Goal: Task Accomplishment & Management: Manage account settings

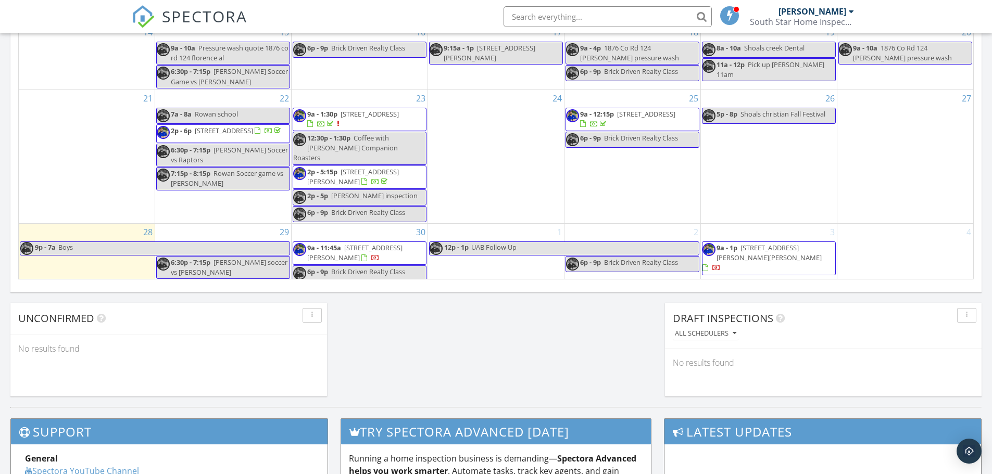
scroll to position [677, 0]
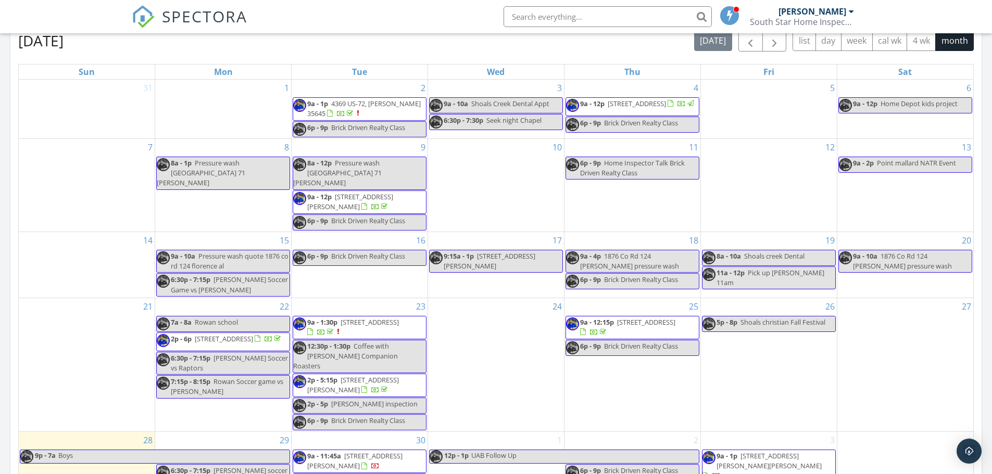
scroll to position [365, 0]
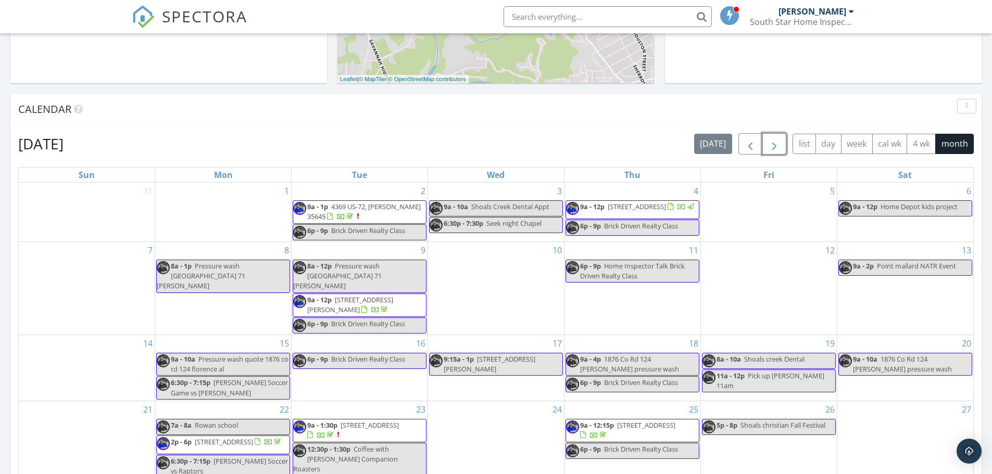
click at [782, 146] on button "button" at bounding box center [774, 143] width 24 height 21
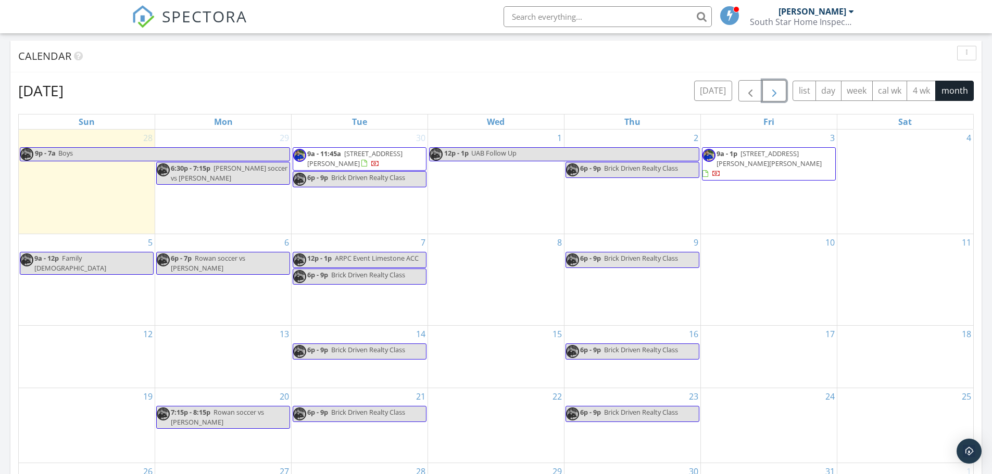
scroll to position [417, 0]
click at [748, 96] on span "button" at bounding box center [750, 92] width 12 height 12
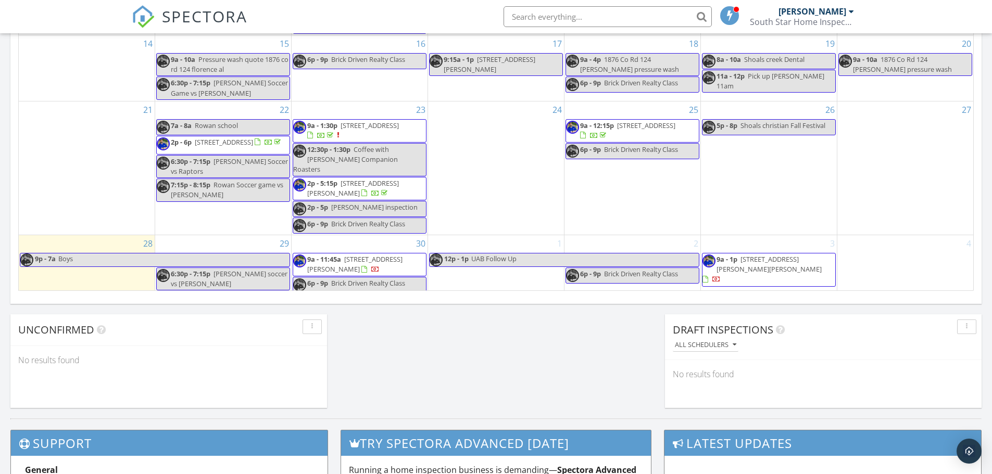
scroll to position [677, 0]
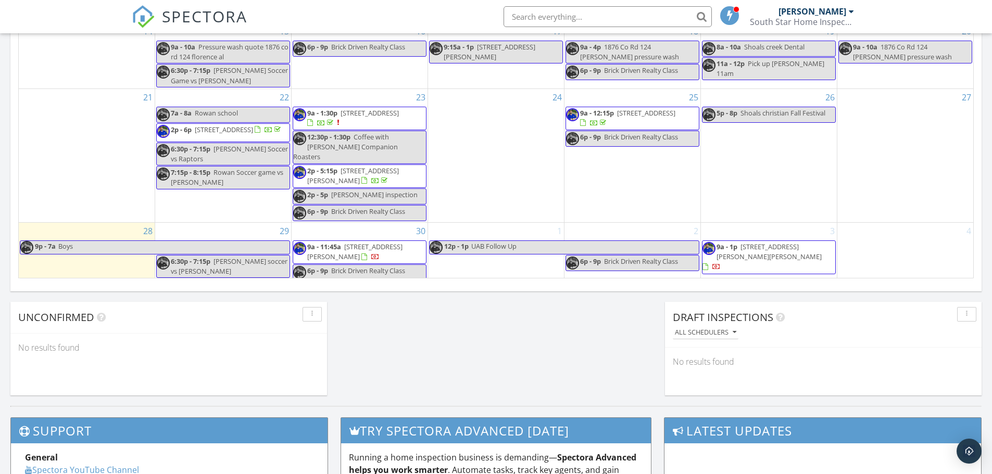
click at [366, 249] on span "9a - 11:45a 732 Murray Dr, Columbia 38401" at bounding box center [359, 252] width 133 height 20
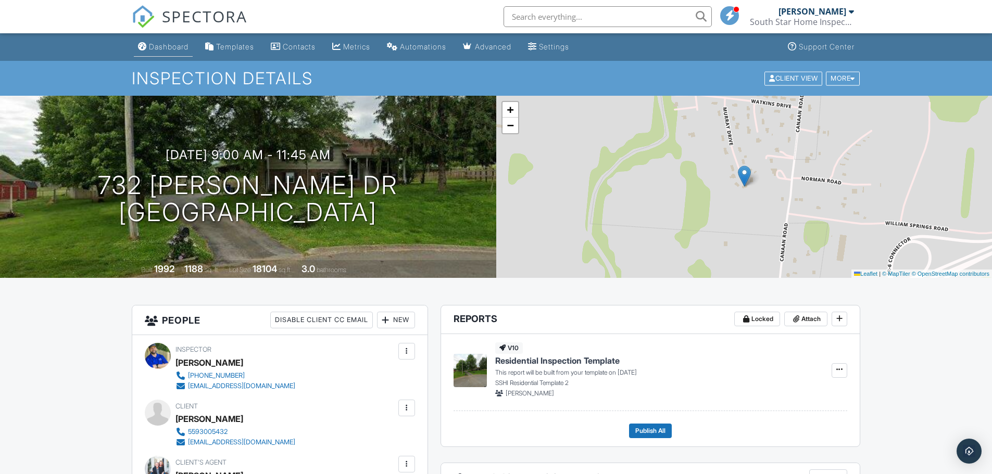
click at [161, 52] on link "Dashboard" at bounding box center [163, 46] width 59 height 19
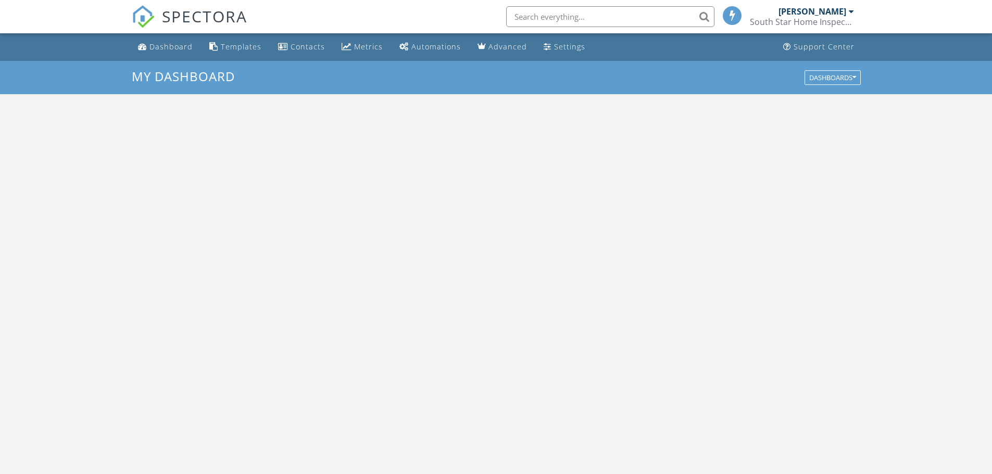
scroll to position [964, 1008]
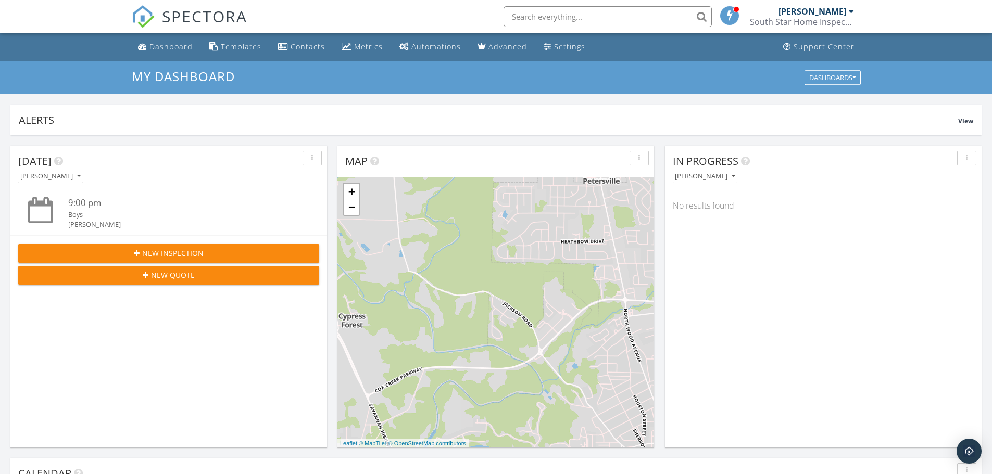
click at [325, 316] on div "Today Zachary Mills 9:00 pm Boys Zachary Mills New Inspection New Quote" at bounding box center [168, 297] width 317 height 302
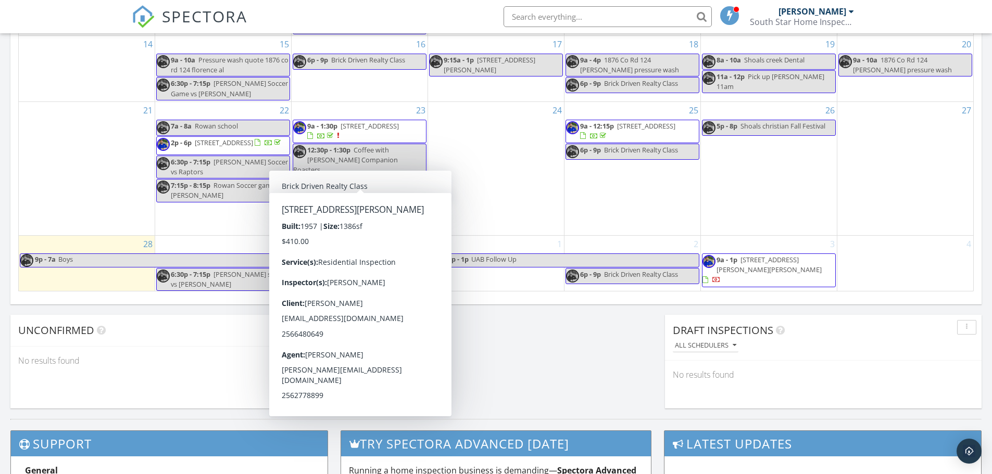
scroll to position [677, 0]
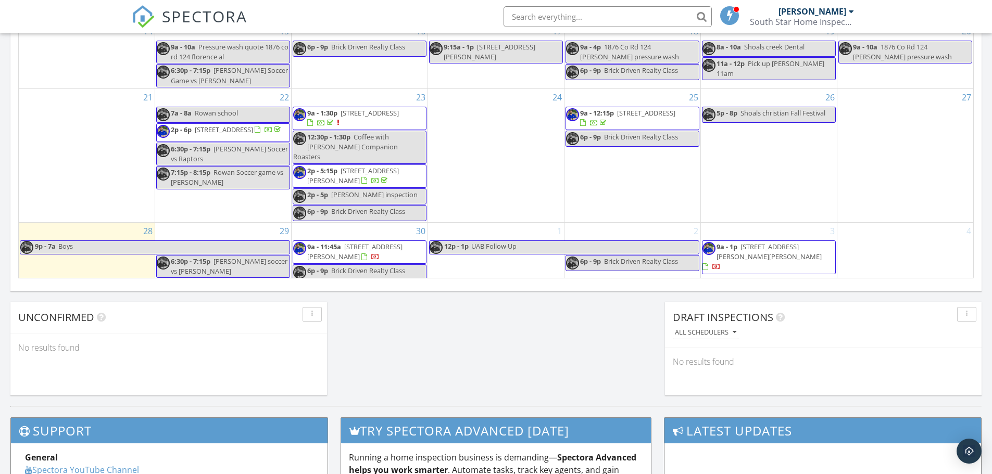
click at [490, 281] on div "September 2025 today list day week cal wk 4 wk month Sun Mon Tue Wed Thu Fri Sa…" at bounding box center [495, 49] width 971 height 473
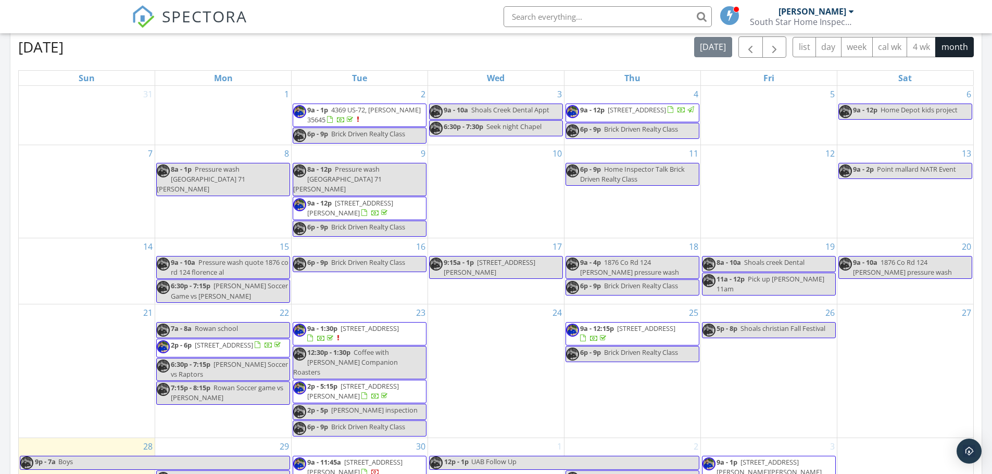
scroll to position [625, 0]
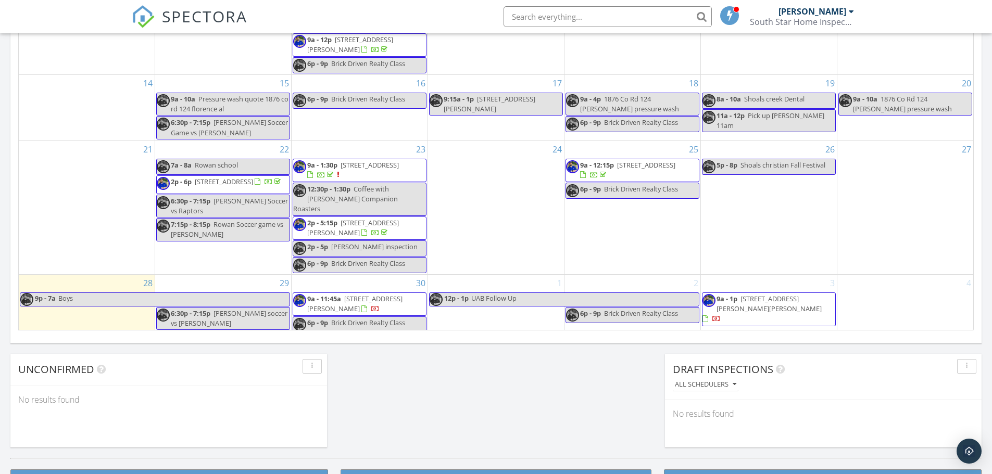
click at [488, 335] on div "September 2025 today list day week cal wk 4 wk month Sun Mon Tue Wed Thu Fri Sa…" at bounding box center [495, 101] width 971 height 473
click at [493, 335] on div "September 2025 today list day week cal wk 4 wk month Sun Mon Tue Wed Thu Fri Sa…" at bounding box center [495, 101] width 971 height 473
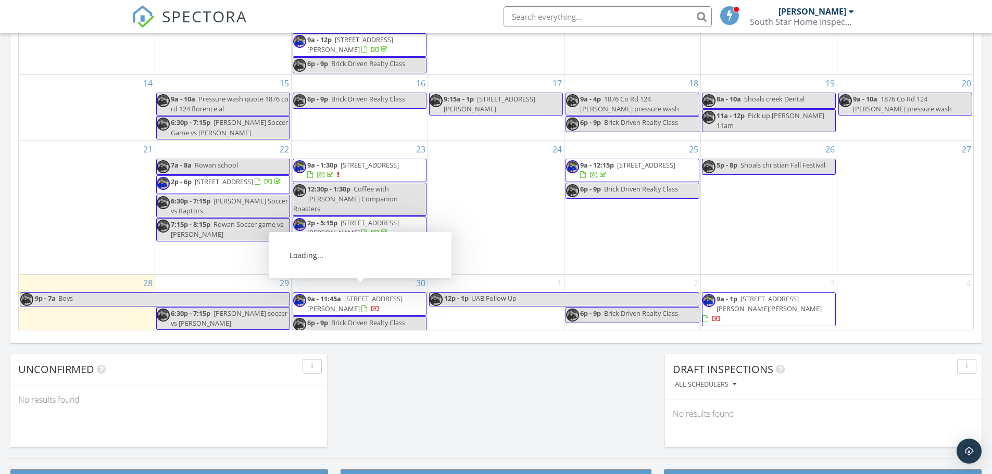
click at [359, 297] on span "732 Murray Dr, Columbia 38401" at bounding box center [354, 303] width 95 height 19
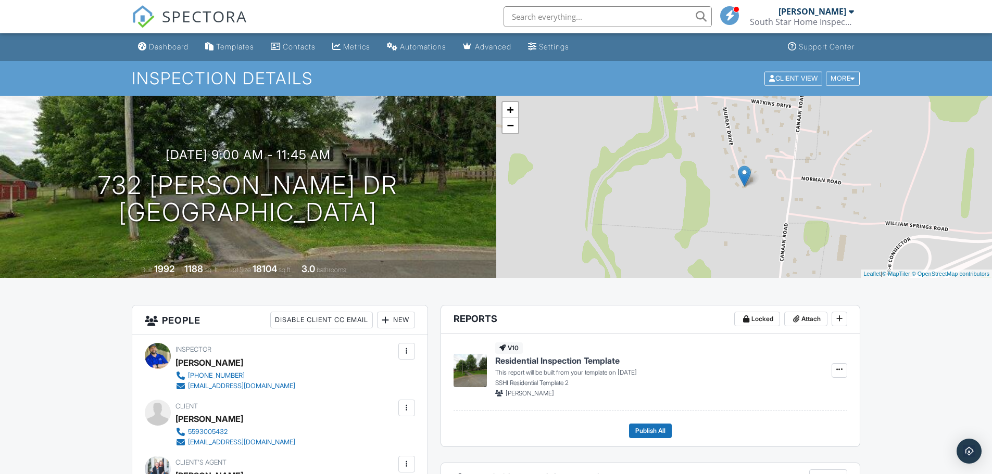
click at [166, 41] on link "Dashboard" at bounding box center [163, 46] width 59 height 19
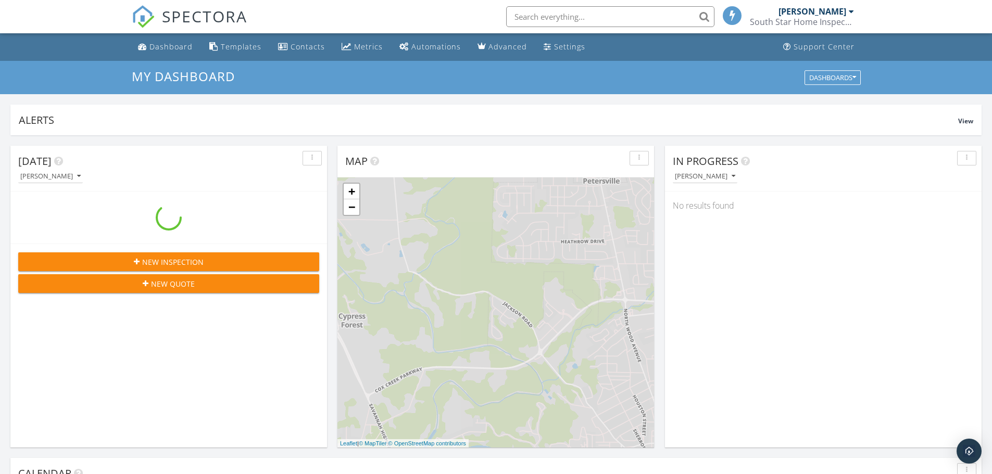
scroll to position [964, 1008]
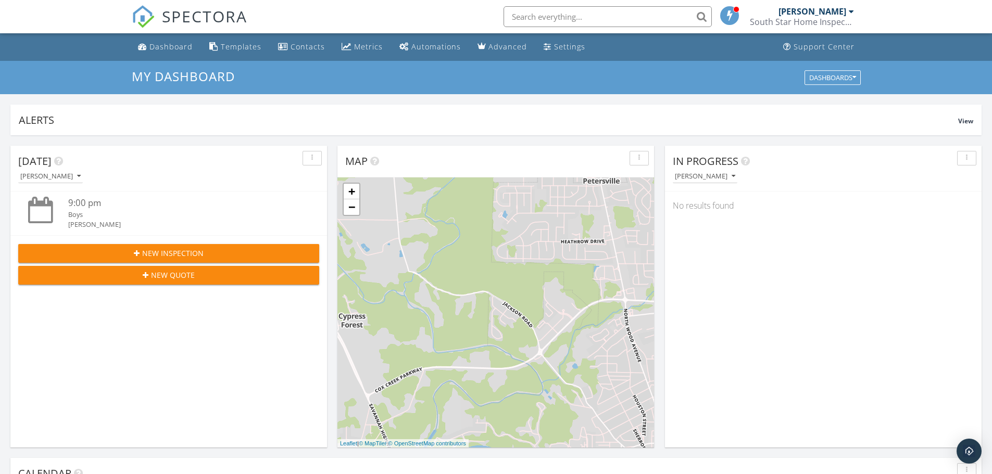
click at [321, 331] on div "Today Zachary Mills 9:00 pm Boys Zachary Mills New Inspection New Quote" at bounding box center [168, 297] width 317 height 302
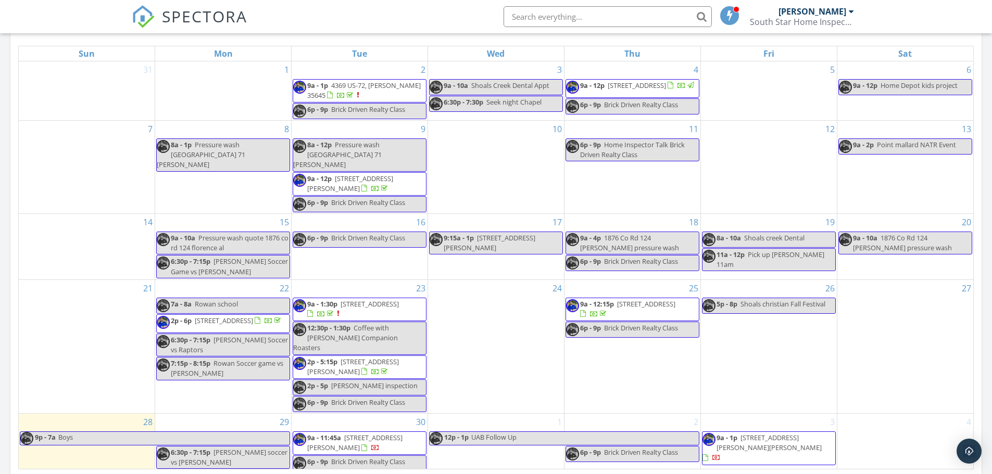
scroll to position [625, 0]
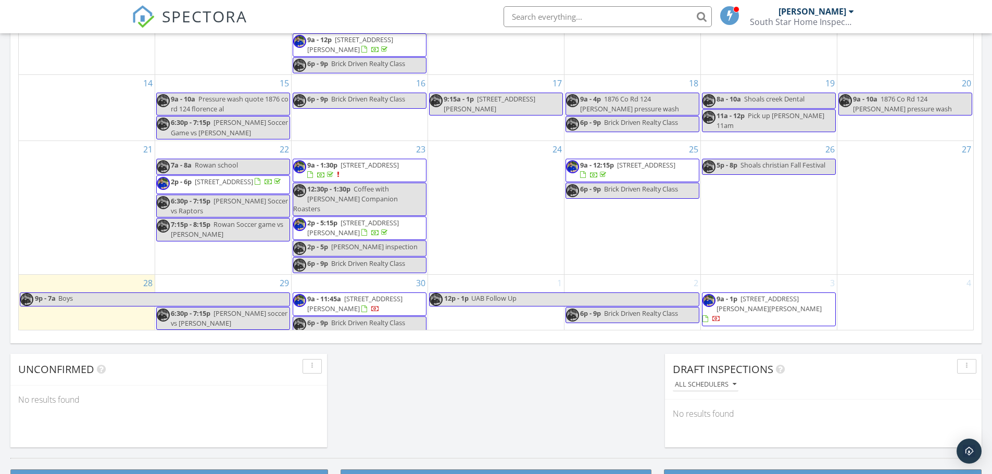
click at [491, 333] on div "September 2025 today list day week cal wk 4 wk month Sun Mon Tue Wed Thu Fri Sa…" at bounding box center [495, 101] width 971 height 473
click at [487, 333] on div "September 2025 today list day week cal wk 4 wk month Sun Mon Tue Wed Thu Fri Sa…" at bounding box center [495, 101] width 971 height 473
click at [488, 334] on div "September 2025 today list day week cal wk 4 wk month Sun Mon Tue Wed Thu Fri Sa…" at bounding box center [495, 101] width 971 height 473
click at [491, 333] on div "September 2025 today list day week cal wk 4 wk month Sun Mon Tue Wed Thu Fri Sa…" at bounding box center [495, 101] width 971 height 473
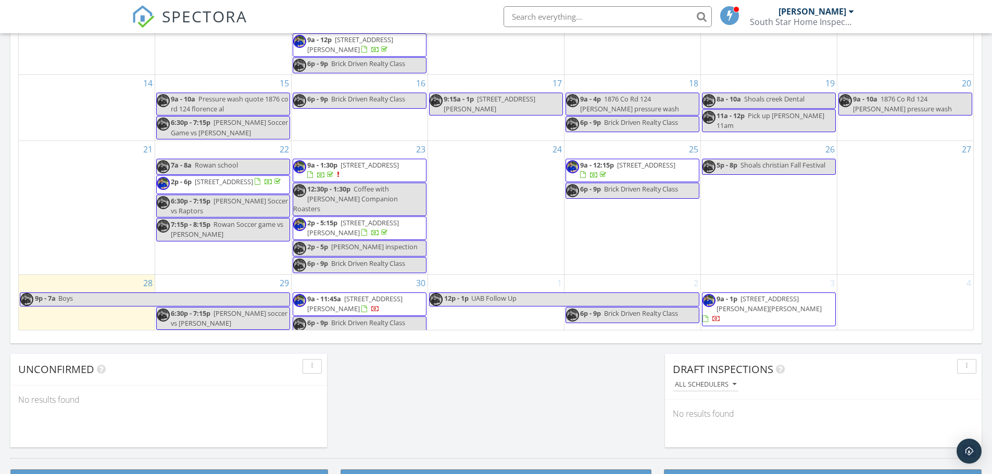
click at [388, 294] on span "[STREET_ADDRESS][PERSON_NAME]" at bounding box center [354, 303] width 95 height 19
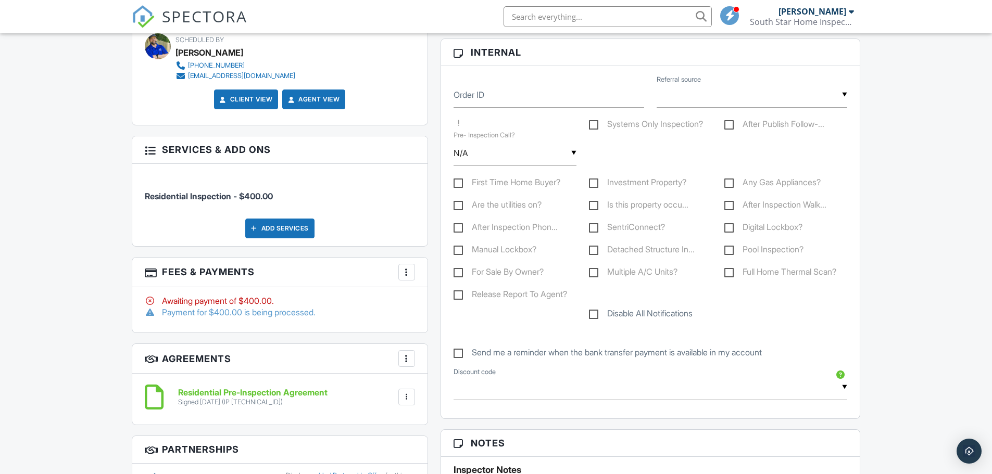
scroll to position [500, 0]
click at [125, 189] on div "People Disable Client CC Email New Client Listing Agent Add Another Person Insp…" at bounding box center [279, 321] width 309 height 1032
click at [152, 150] on div at bounding box center [150, 150] width 10 height 10
click at [125, 191] on div "People Disable Client CC Email New Client Listing Agent Add Another Person Insp…" at bounding box center [279, 321] width 309 height 1032
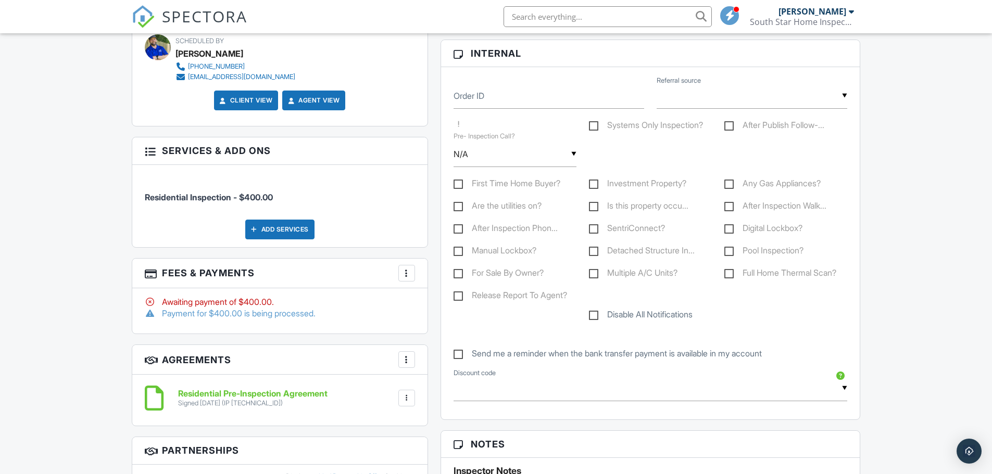
click at [125, 192] on div "People Disable Client CC Email New Client Listing Agent Add Another Person Insp…" at bounding box center [279, 321] width 309 height 1032
click at [125, 295] on div "People Disable Client CC Email New Client Listing Agent Add Another Person Insp…" at bounding box center [279, 321] width 309 height 1032
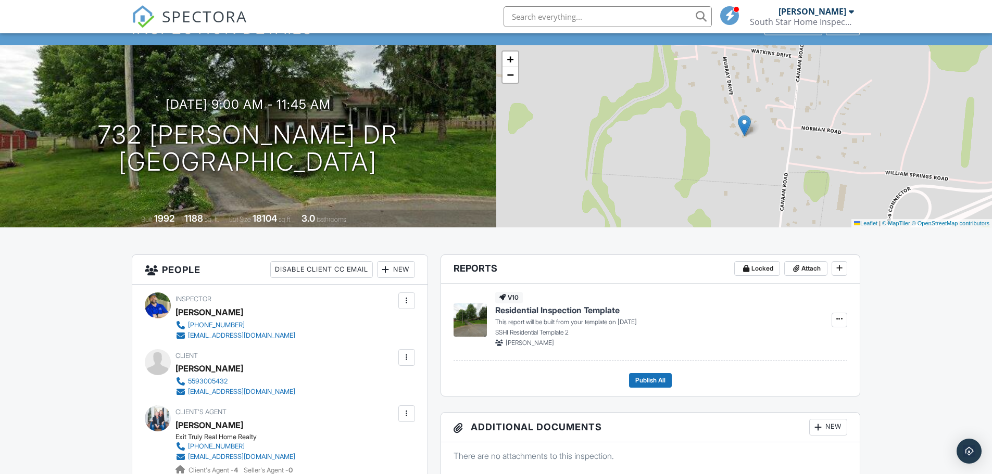
scroll to position [0, 0]
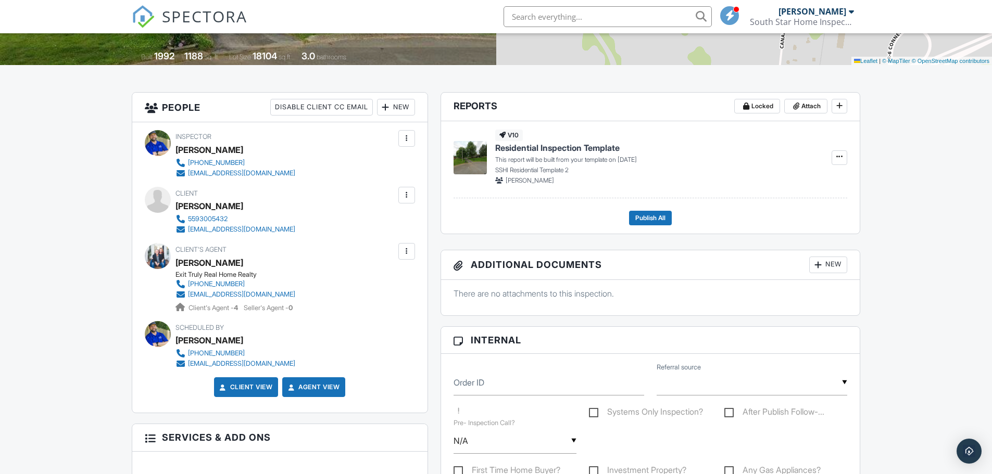
scroll to position [312, 0]
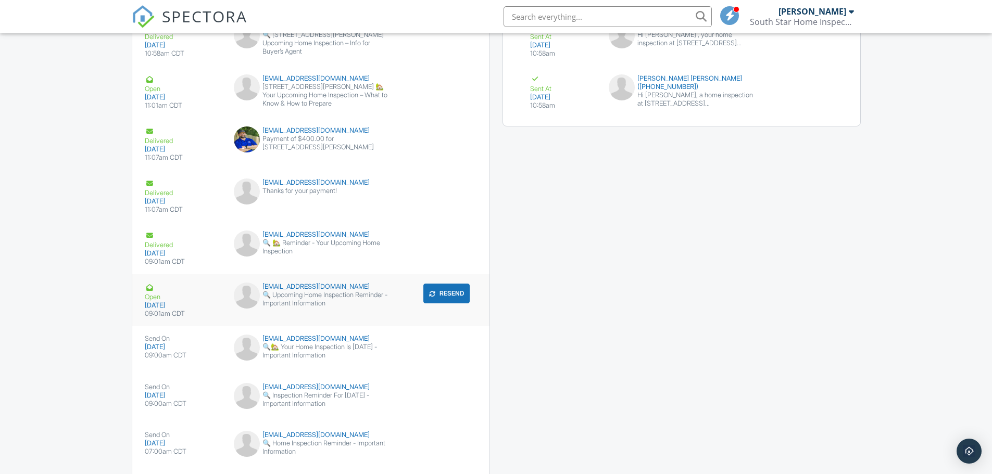
scroll to position [1406, 0]
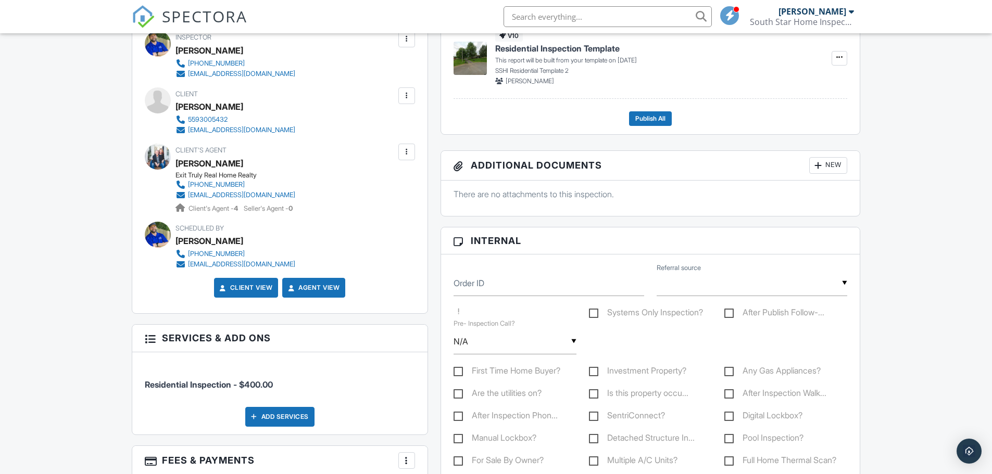
scroll to position [0, 0]
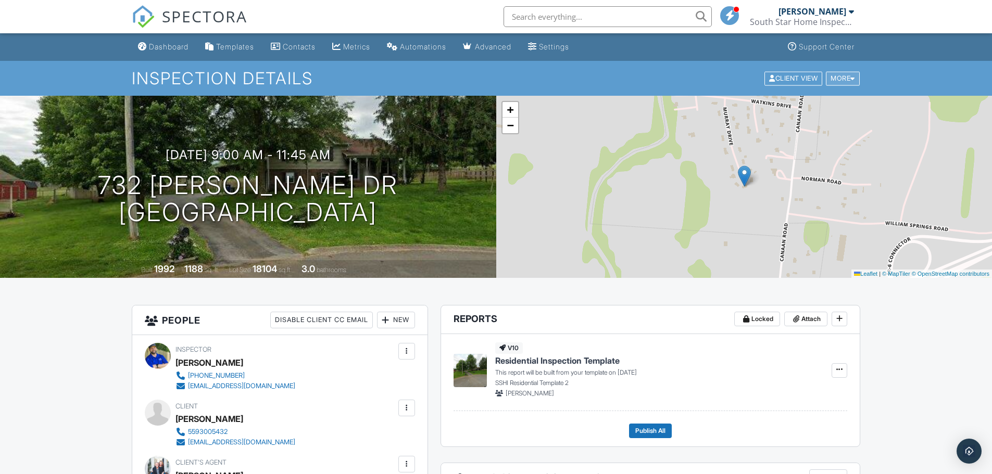
click at [847, 82] on div "More" at bounding box center [843, 78] width 34 height 14
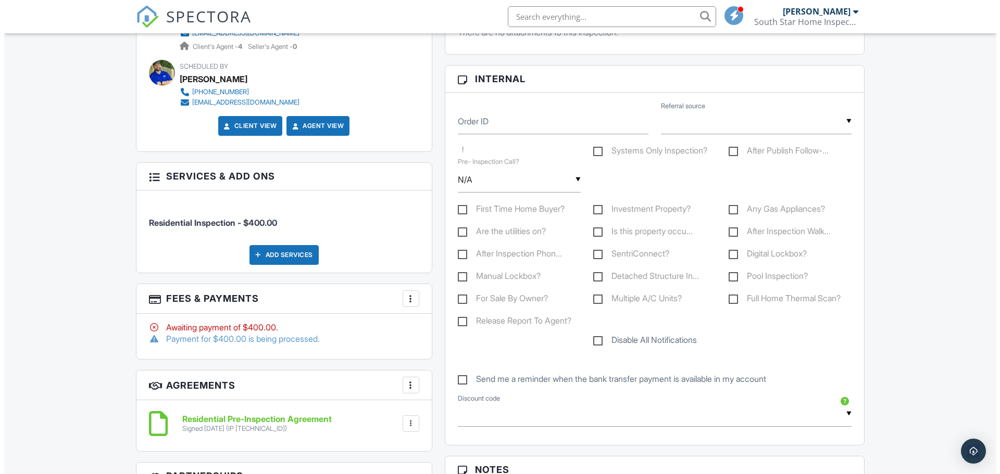
scroll to position [625, 0]
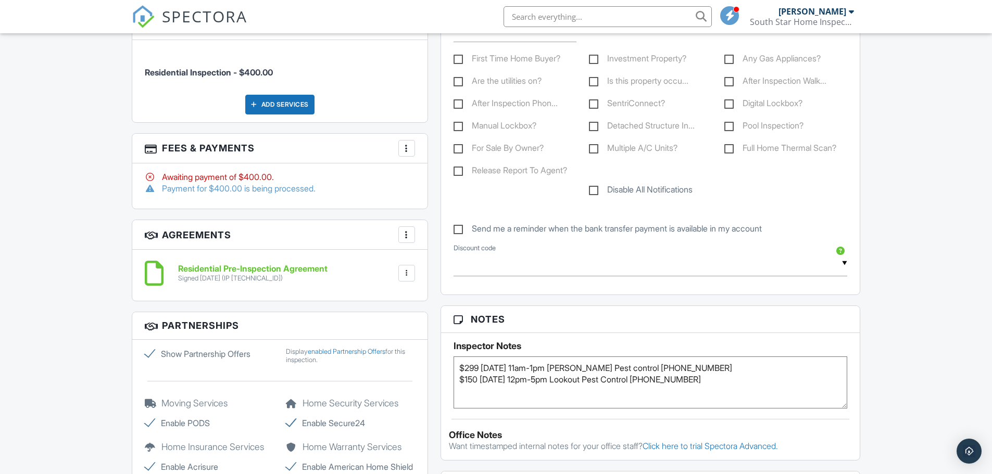
click at [404, 148] on div at bounding box center [406, 148] width 10 height 10
click at [434, 175] on li "Edit Fees & Payments" at bounding box center [459, 180] width 109 height 26
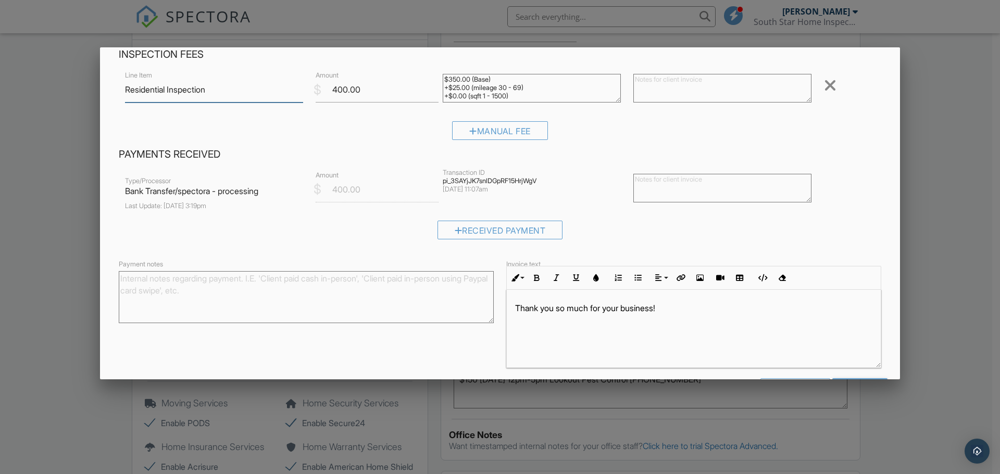
scroll to position [90, 0]
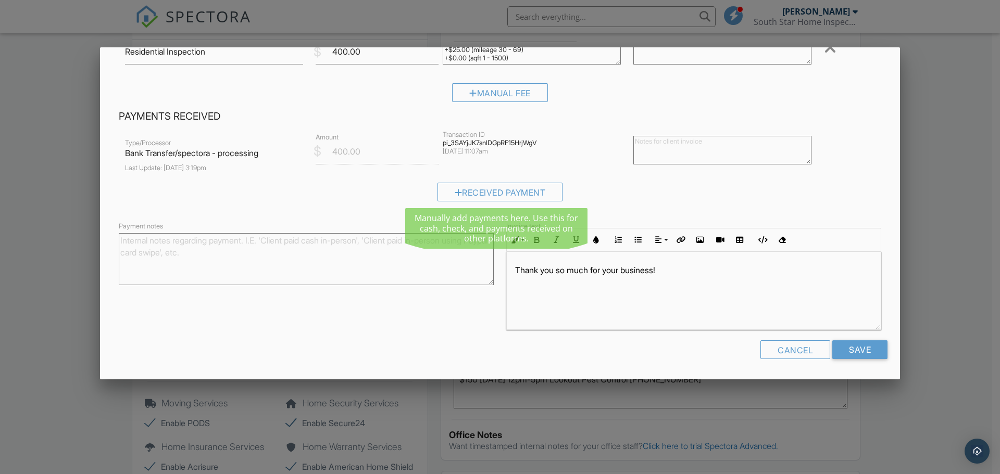
click at [334, 189] on div "Received Payment" at bounding box center [500, 196] width 762 height 27
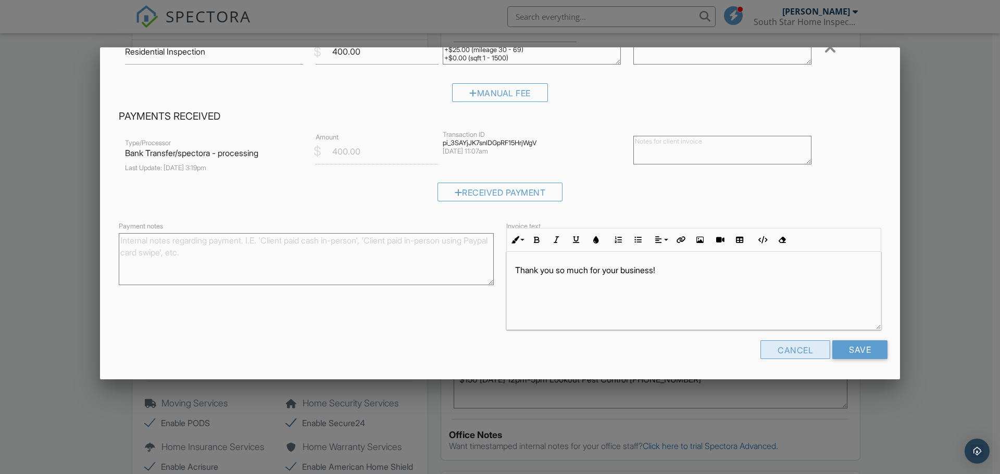
click at [798, 350] on div "Cancel" at bounding box center [795, 350] width 70 height 19
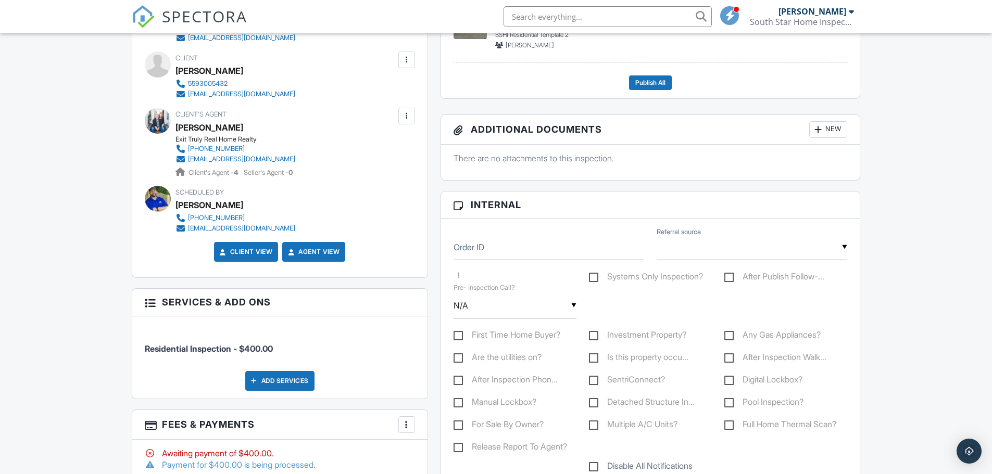
scroll to position [573, 0]
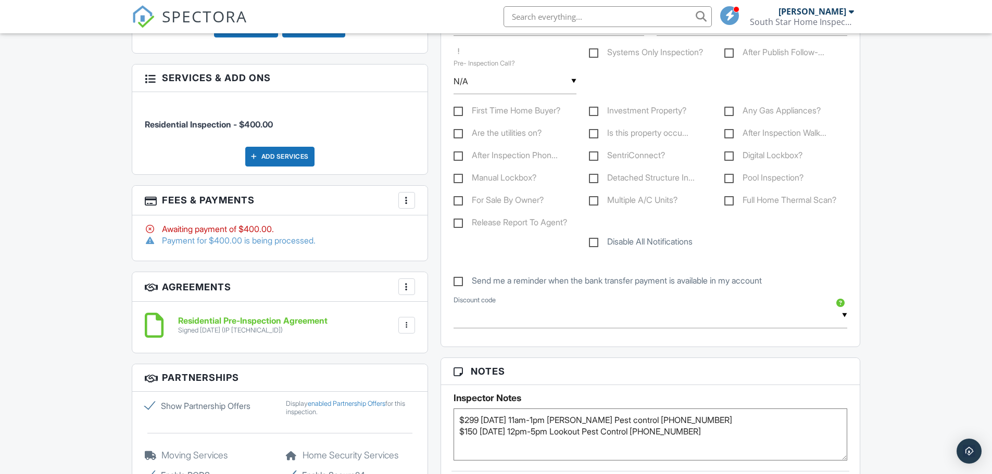
click at [635, 244] on label "Disable All Notifications" at bounding box center [641, 243] width 104 height 13
click at [596, 240] on input "Disable All Notifications" at bounding box center [592, 236] width 7 height 7
checkbox input "true"
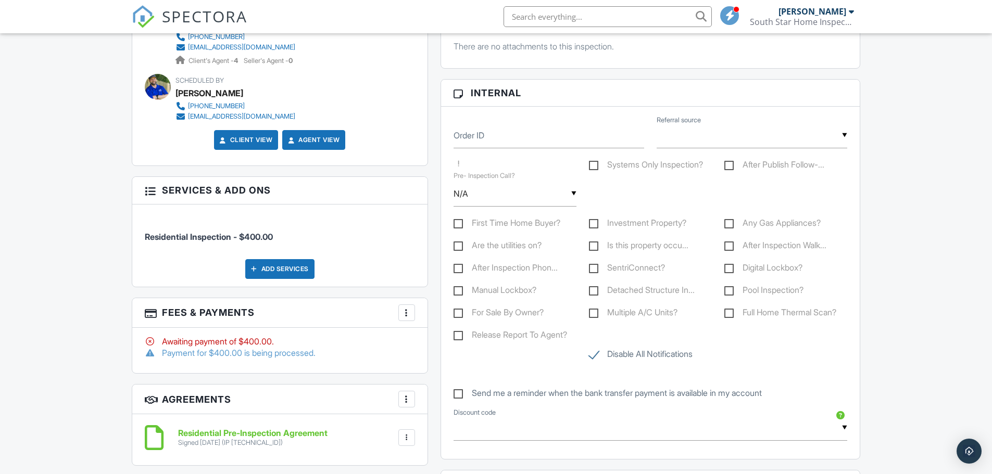
click at [560, 195] on div "▼ N/A N/A Yes No N/A Yes No" at bounding box center [515, 194] width 123 height 26
click at [500, 268] on li "No" at bounding box center [515, 273] width 110 height 26
type input "No"
click at [137, 14] on img at bounding box center [143, 16] width 23 height 23
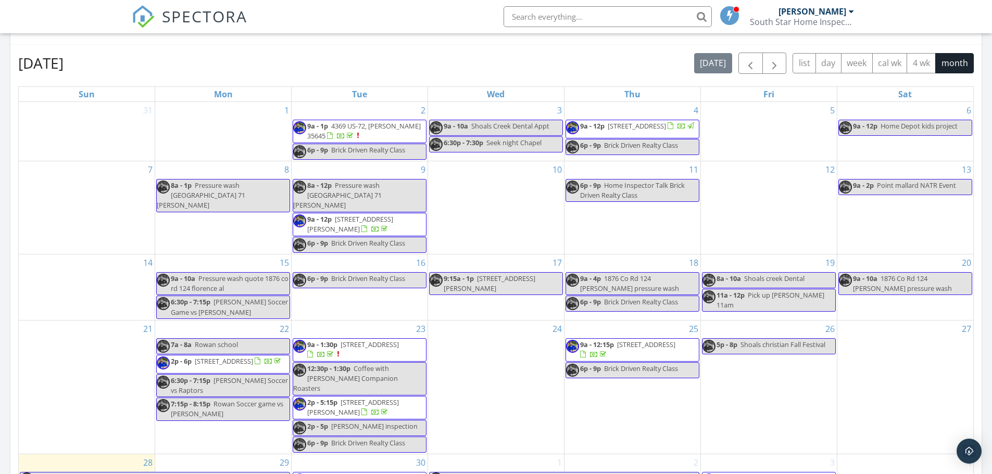
scroll to position [625, 0]
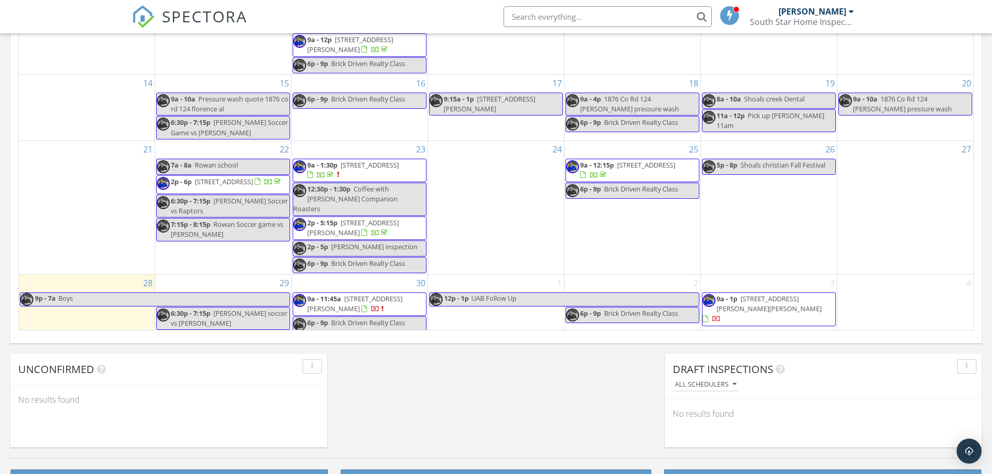
click at [356, 295] on span "[STREET_ADDRESS][PERSON_NAME]" at bounding box center [354, 303] width 95 height 19
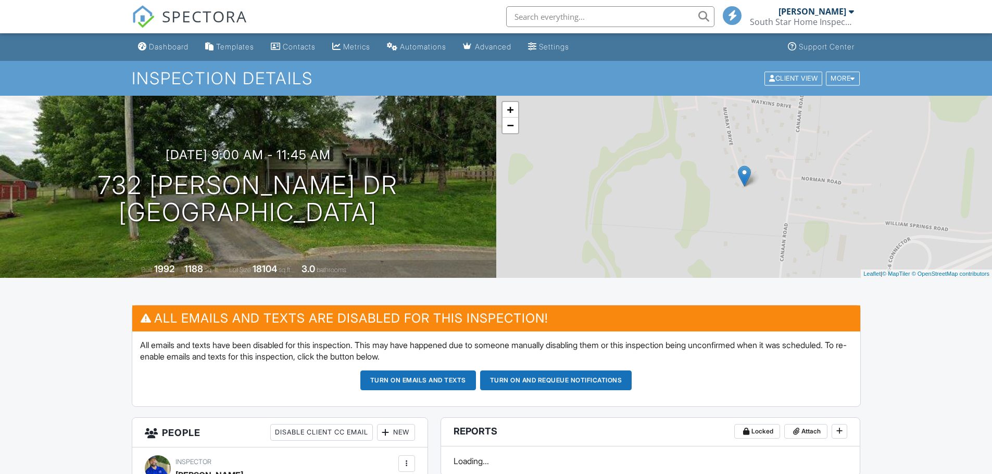
scroll to position [625, 0]
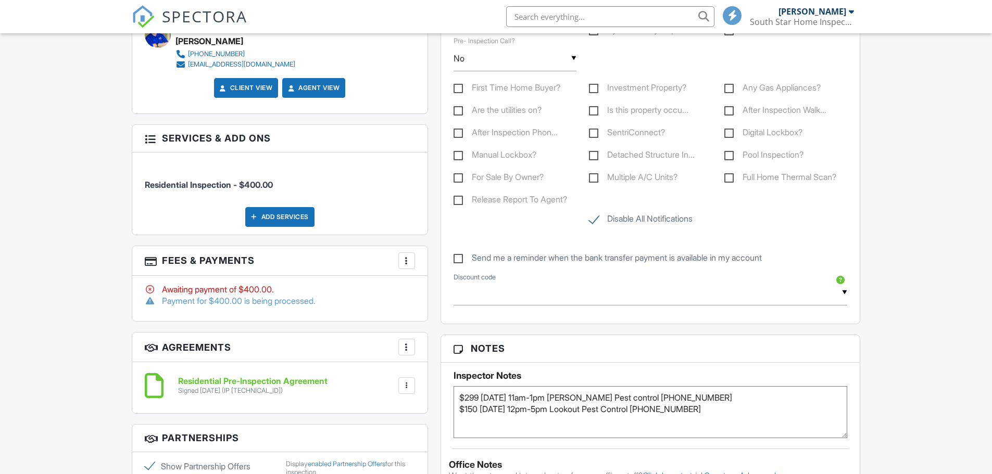
click at [693, 414] on textarea "$299 [DATE] 11am-1pm [PERSON_NAME] Pest control [PHONE_NUMBER] $150 [DATE] 12pm…" at bounding box center [651, 412] width 394 height 52
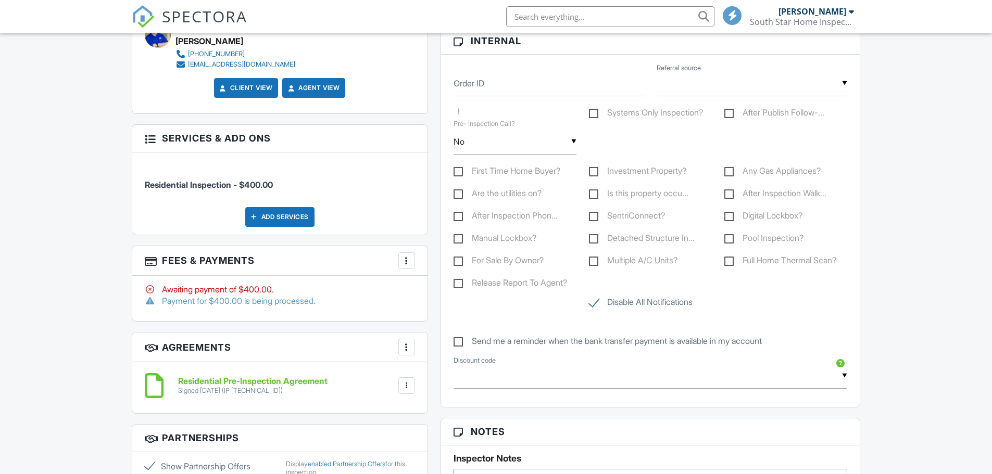
scroll to position [708, 0]
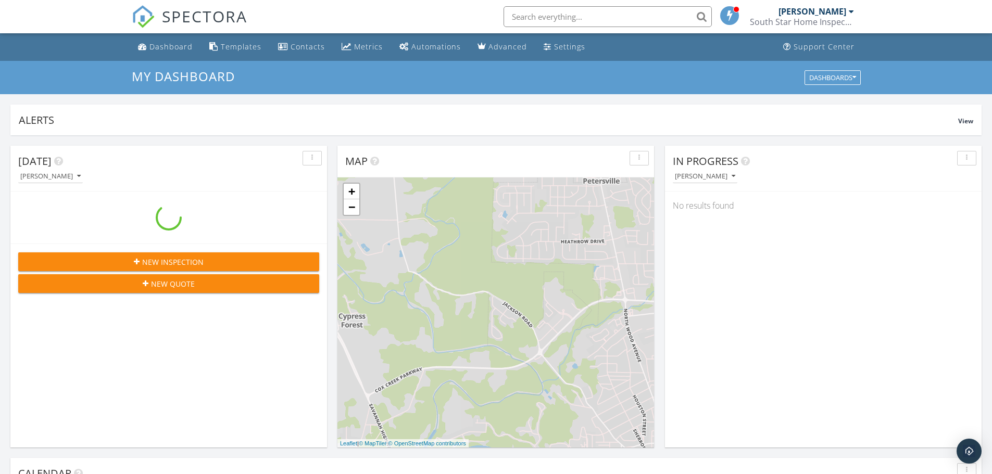
scroll to position [964, 1008]
